Goal: Task Accomplishment & Management: Complete application form

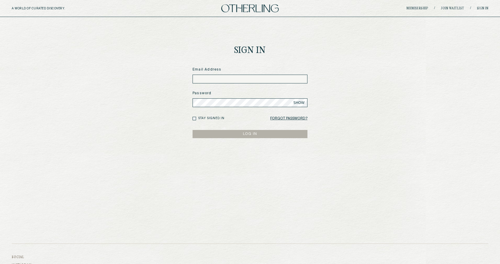
click at [267, 8] on img at bounding box center [249, 8] width 57 height 8
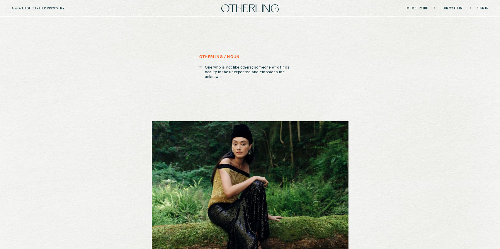
click at [425, 8] on link "Membership" at bounding box center [418, 9] width 22 height 4
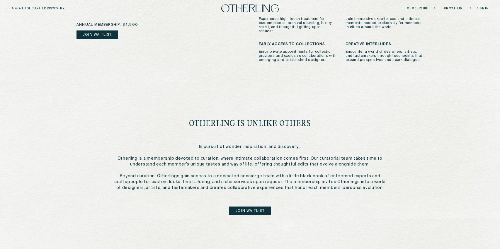
scroll to position [224, 0]
click at [288, 202] on div "otherling is unlike others In pursuit of wonder, inspiration, and discovery... …" at bounding box center [250, 151] width 272 height 127
click at [260, 206] on link "join waitlist" at bounding box center [250, 210] width 42 height 9
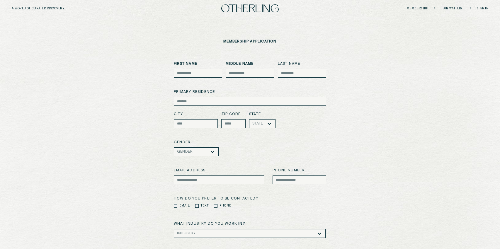
click at [198, 70] on input at bounding box center [198, 73] width 48 height 9
type input "****"
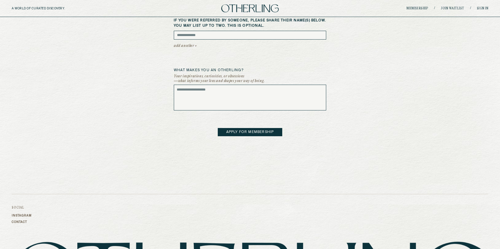
scroll to position [251, 0]
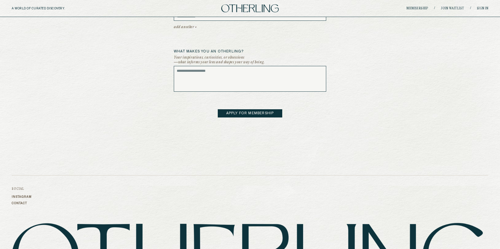
click at [231, 118] on button "APPLY FOR MEMBERSHIP" at bounding box center [250, 113] width 64 height 8
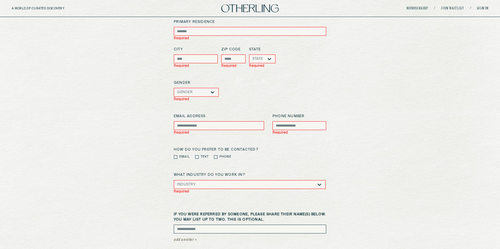
scroll to position [0, 0]
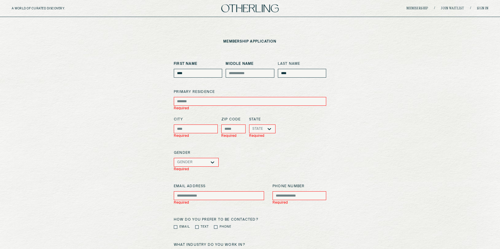
click at [272, 145] on div "First Name **** Middle Name Last Name **** primary residence Required City Requ…" at bounding box center [250, 162] width 152 height 203
click at [255, 5] on img at bounding box center [249, 8] width 57 height 8
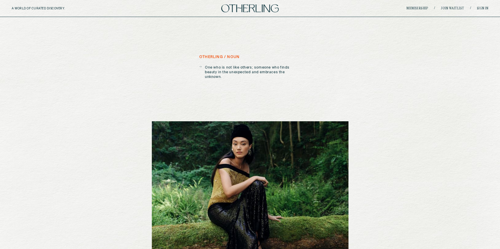
click at [450, 9] on link "Join waitlist" at bounding box center [452, 9] width 23 height 4
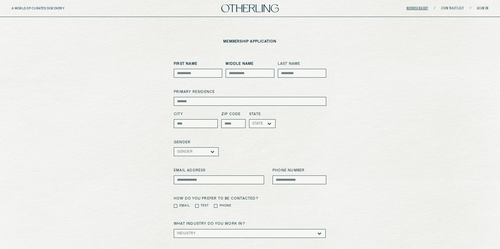
click at [424, 8] on link "Membership" at bounding box center [418, 9] width 22 height 4
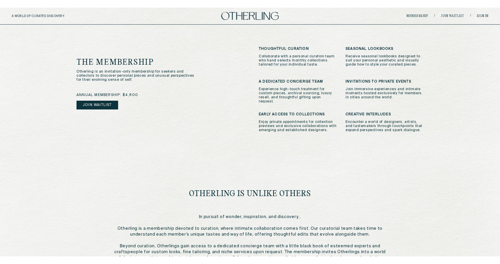
scroll to position [157, 0]
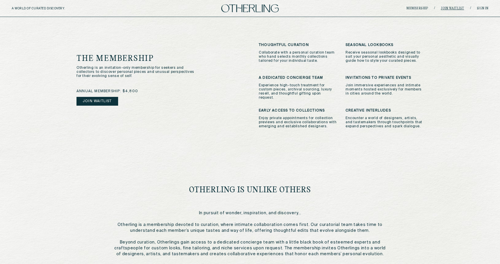
click at [451, 10] on link "Join waitlist" at bounding box center [452, 9] width 23 height 4
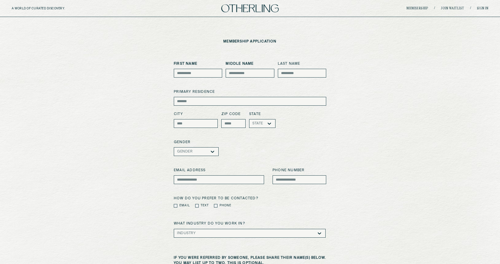
click at [208, 75] on input at bounding box center [198, 73] width 48 height 9
type input "****"
click at [290, 74] on input at bounding box center [302, 73] width 48 height 9
type input "****"
click at [261, 103] on input at bounding box center [250, 101] width 152 height 9
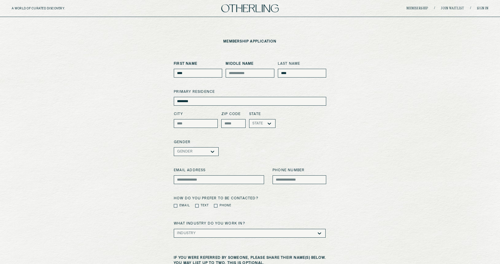
type input "********"
click at [198, 123] on input at bounding box center [196, 123] width 44 height 9
type input "****"
click at [228, 125] on input at bounding box center [233, 123] width 24 height 9
type input "*****"
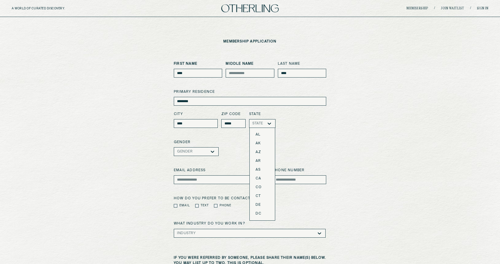
click at [262, 125] on div "State" at bounding box center [257, 124] width 11 height 4
click at [264, 152] on div "AZ" at bounding box center [262, 152] width 13 height 4
click at [208, 154] on div at bounding box center [201, 152] width 17 height 4
click at [211, 190] on div "Prefer not to say" at bounding box center [196, 191] width 32 height 8
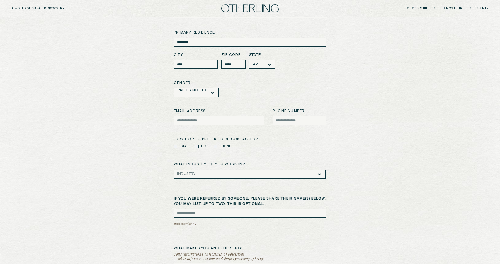
scroll to position [72, 0]
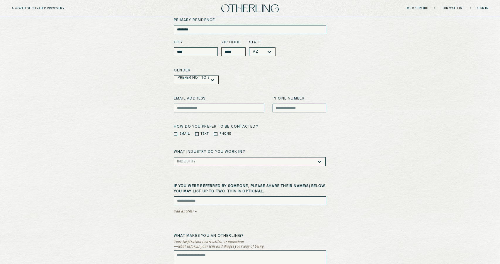
click at [222, 107] on input at bounding box center [219, 108] width 90 height 9
type input "**********"
click at [283, 109] on input at bounding box center [300, 108] width 54 height 9
type input "**********"
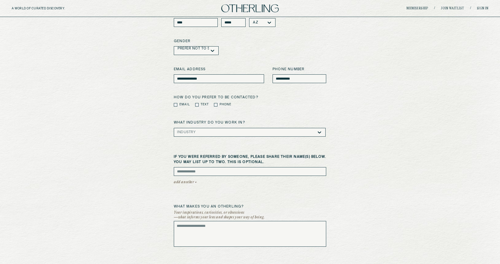
scroll to position [128, 0]
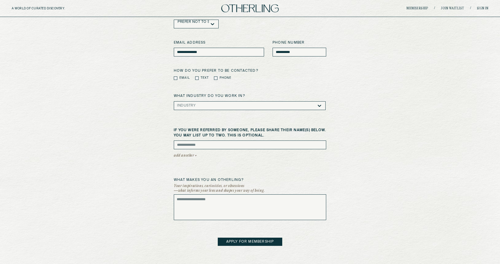
click at [237, 213] on textarea at bounding box center [250, 208] width 152 height 26
type textarea "****"
click at [246, 241] on button "APPLY FOR MEMBERSHIP" at bounding box center [250, 242] width 64 height 8
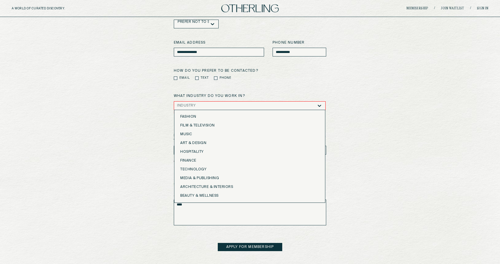
click at [248, 103] on div "Industry" at bounding box center [247, 106] width 140 height 8
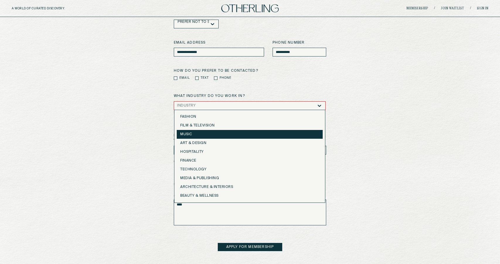
click at [256, 136] on div "Music" at bounding box center [249, 134] width 139 height 4
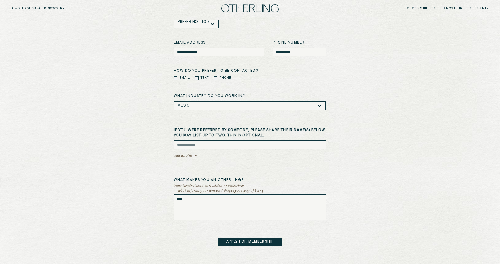
click at [256, 241] on button "APPLY FOR MEMBERSHIP" at bounding box center [250, 242] width 64 height 8
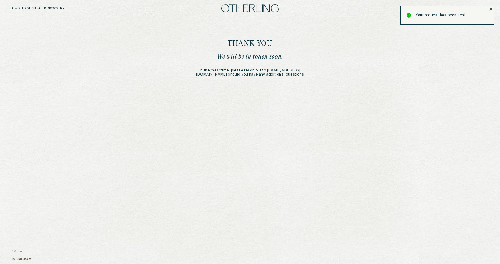
drag, startPoint x: 339, startPoint y: 33, endPoint x: 350, endPoint y: 32, distance: 11.8
click at [339, 33] on div "Thank You We will be in touch soon. In the meantime, please reach out to member…" at bounding box center [250, 110] width 500 height 186
click at [479, 7] on link "Sign in" at bounding box center [483, 9] width 12 height 4
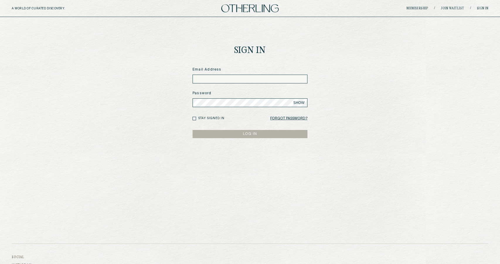
click at [294, 75] on input at bounding box center [250, 79] width 115 height 9
type input "**********"
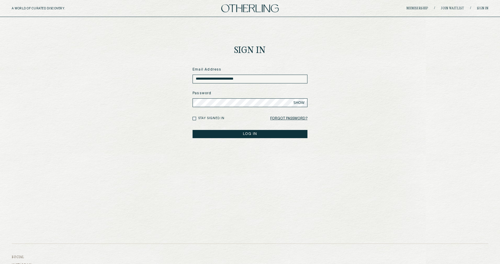
click at [193, 130] on button "LOG IN" at bounding box center [250, 134] width 115 height 8
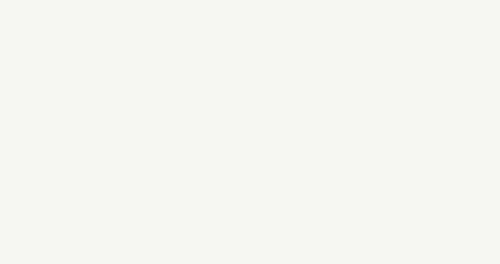
click at [191, 30] on div at bounding box center [250, 132] width 500 height 264
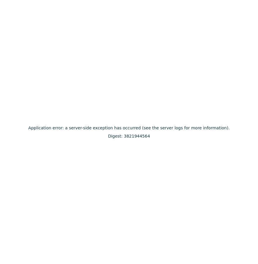
click at [226, 65] on div "Application error: a server-side exception has occurred (see the server logs fo…" at bounding box center [129, 132] width 258 height 264
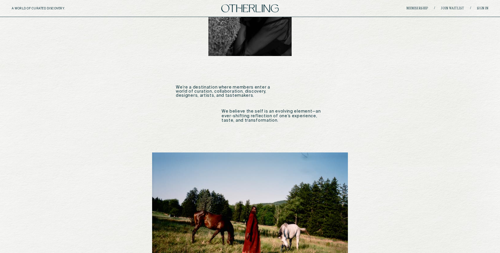
scroll to position [439, 0]
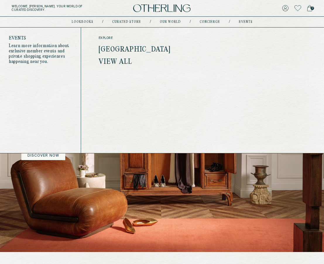
click at [246, 22] on link "events" at bounding box center [246, 22] width 14 height 3
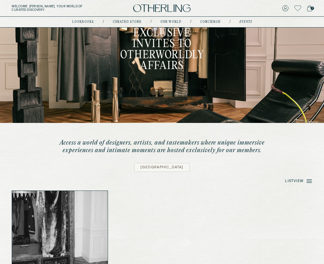
scroll to position [63, 0]
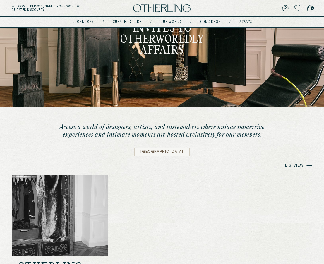
click at [308, 166] on line at bounding box center [309, 166] width 5 height 0
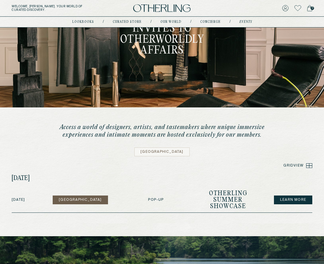
click at [308, 166] on rect at bounding box center [308, 167] width 3 height 2
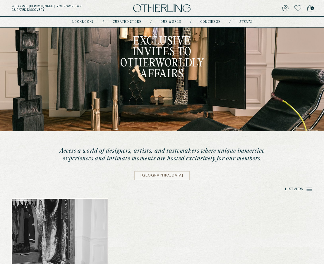
scroll to position [0, 0]
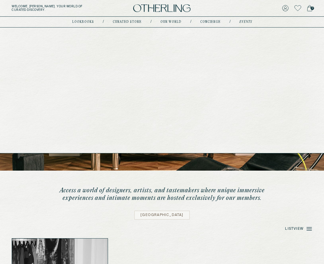
click at [202, 22] on link "concierge" at bounding box center [210, 22] width 21 height 3
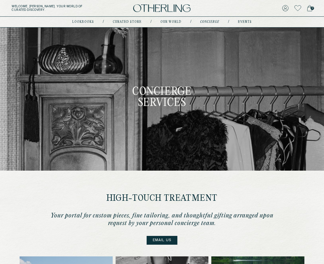
type input "**********"
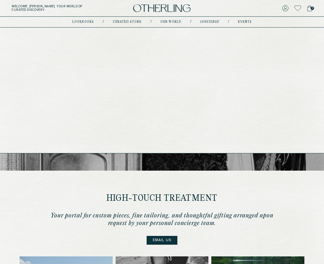
click at [245, 22] on link "events" at bounding box center [245, 22] width 14 height 3
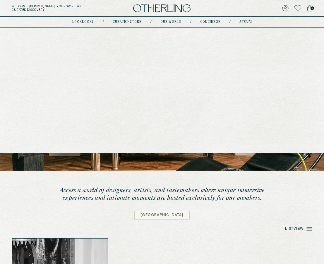
click at [205, 22] on link "concierge" at bounding box center [210, 22] width 21 height 3
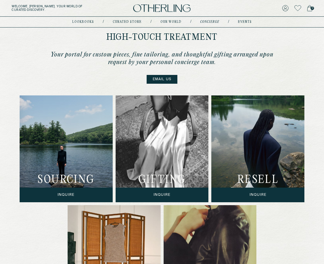
scroll to position [167, 0]
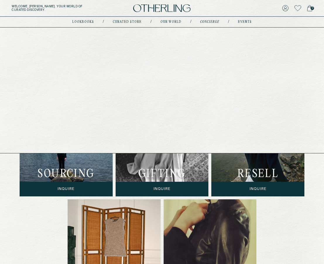
click at [248, 22] on link "events" at bounding box center [245, 22] width 14 height 3
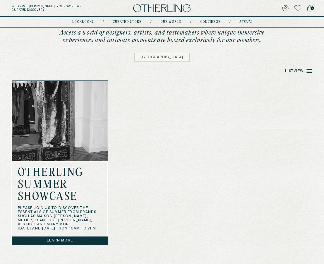
scroll to position [161, 0]
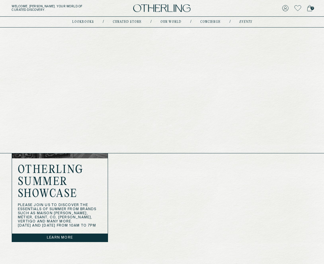
click at [209, 23] on link "concierge" at bounding box center [210, 22] width 21 height 3
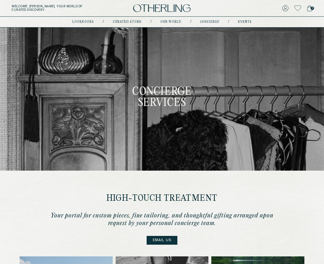
click at [246, 19] on div "lookbooks / Curated store / Our world / concierge / events" at bounding box center [162, 22] width 180 height 11
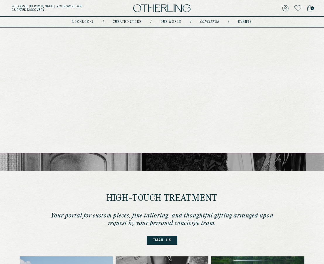
click at [240, 21] on link "events" at bounding box center [245, 22] width 14 height 3
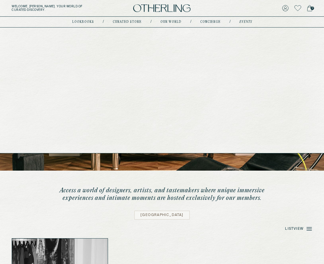
click at [205, 21] on link "concierge" at bounding box center [210, 22] width 21 height 3
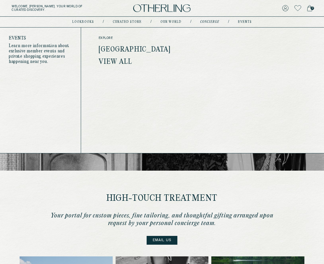
click at [244, 20] on nav "lookbooks / Curated store / Our world / concierge / events" at bounding box center [162, 22] width 180 height 5
click at [243, 21] on link "events" at bounding box center [245, 22] width 14 height 3
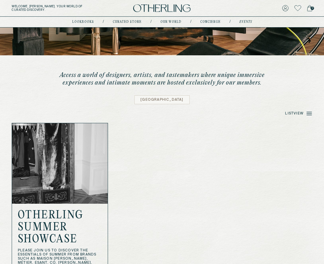
scroll to position [64, 0]
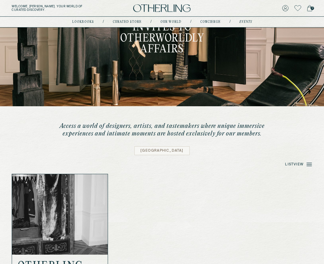
click at [208, 20] on nav "lookbooks / Curated store / Our world / concierge / events" at bounding box center [162, 22] width 180 height 5
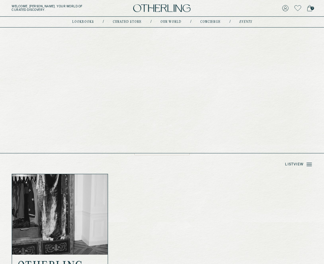
click at [208, 23] on link "concierge" at bounding box center [210, 22] width 21 height 3
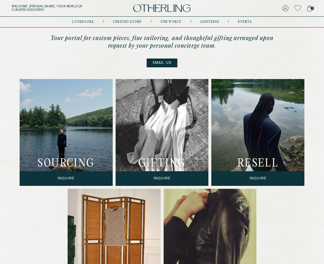
scroll to position [183, 0]
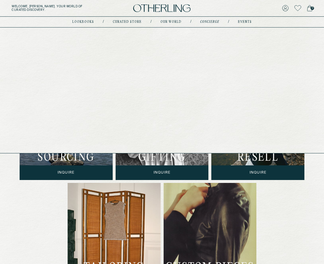
click at [243, 23] on link "events" at bounding box center [245, 22] width 14 height 3
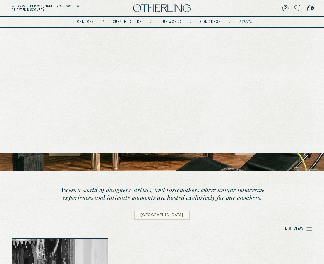
click at [208, 22] on link "concierge" at bounding box center [210, 22] width 21 height 3
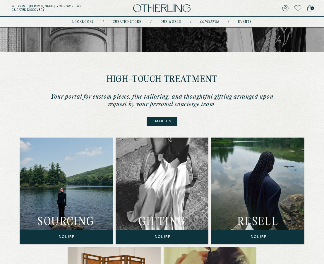
scroll to position [119, 0]
